Goal: Check status: Check status

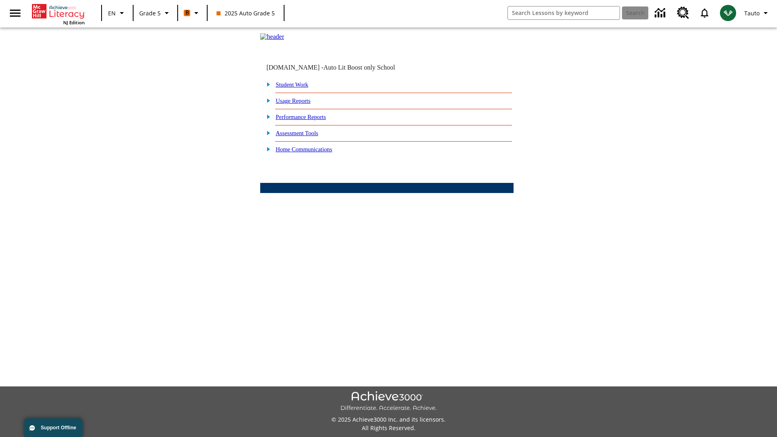
click at [298, 88] on link "Student Work" at bounding box center [292, 84] width 32 height 6
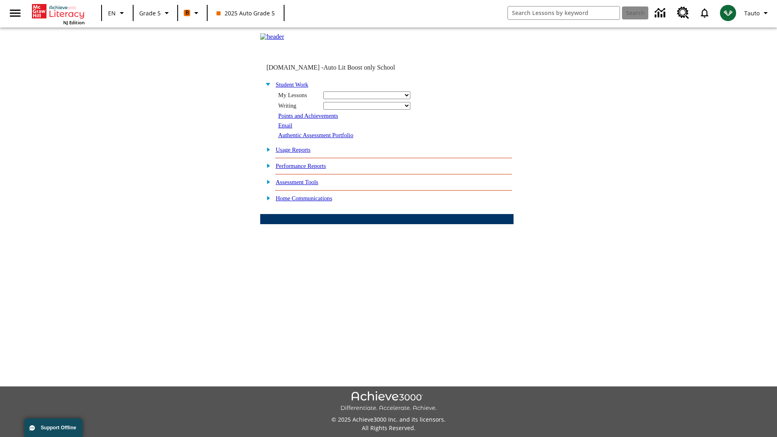
select select "/options/reports/?report_id=12&atype=4&section=2"
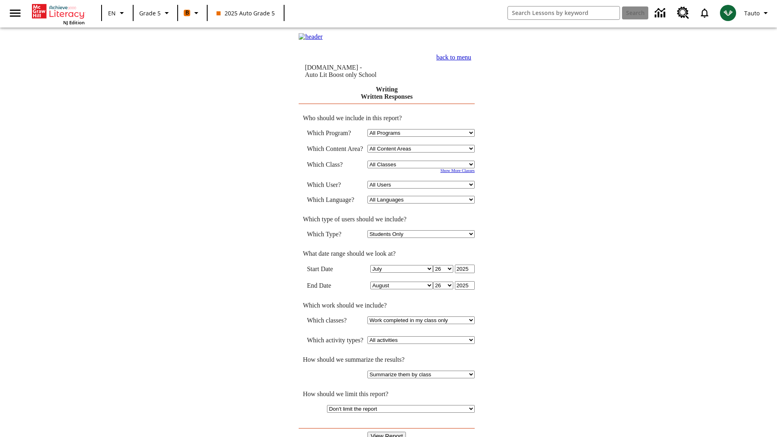
click at [423, 165] on select "Select a Class: All Classes 2025 Auto Grade 5 OL 2025 Auto Grade 6" at bounding box center [421, 165] width 107 height 8
select select "11133131"
select select "21437107"
click at [387, 432] on input "View Report" at bounding box center [387, 436] width 39 height 9
